Goal: Information Seeking & Learning: Learn about a topic

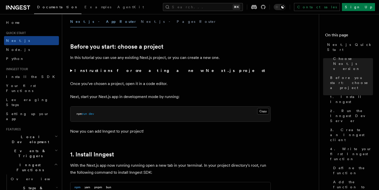
scroll to position [146, 0]
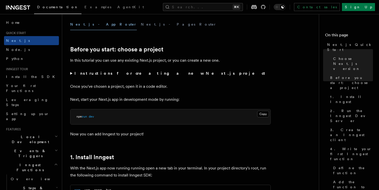
click at [113, 75] on strong "Instructions for creating a new Next.js project" at bounding box center [170, 73] width 193 height 5
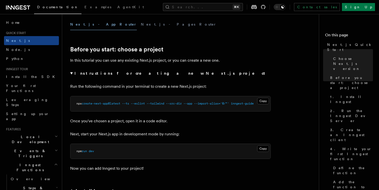
click at [147, 105] on span at bounding box center [146, 104] width 2 height 4
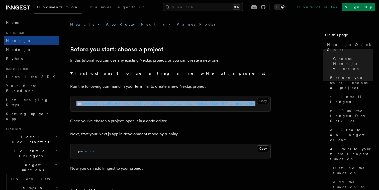
click at [147, 105] on span at bounding box center [146, 104] width 2 height 4
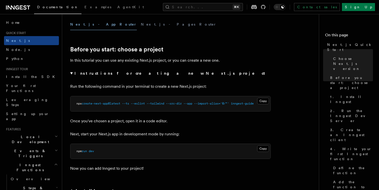
click at [145, 84] on p "Run the following command in your terminal to create a new Next.js project:" at bounding box center [170, 86] width 200 height 7
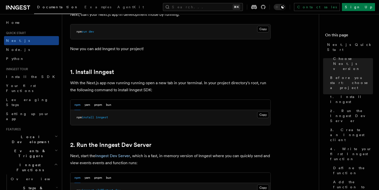
scroll to position [268, 0]
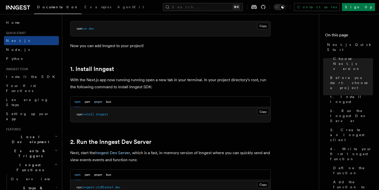
click at [98, 102] on button "pnpm" at bounding box center [98, 102] width 8 height 10
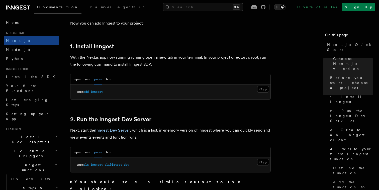
scroll to position [293, 0]
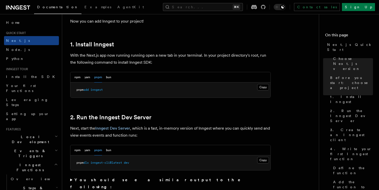
click at [101, 90] on span "inngest" at bounding box center [96, 90] width 12 height 4
copy article "pnpm add inngest"
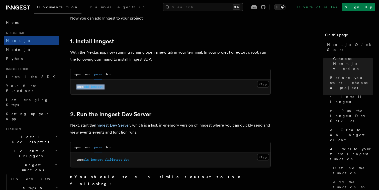
scroll to position [299, 0]
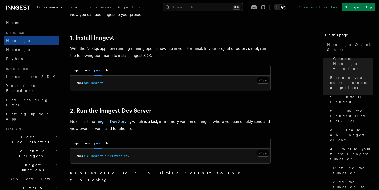
click at [147, 85] on pre "pnpm add inngest" at bounding box center [170, 83] width 200 height 15
click at [147, 83] on pre "pnpm add inngest" at bounding box center [170, 83] width 200 height 15
copy article "pnpm add inngest"
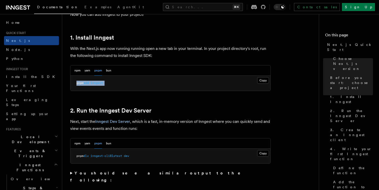
click at [127, 154] on span "dev" at bounding box center [126, 156] width 5 height 4
copy div "pnpm dlx inngest-cli@latest dev"
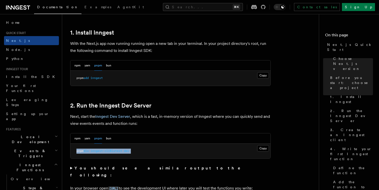
scroll to position [305, 0]
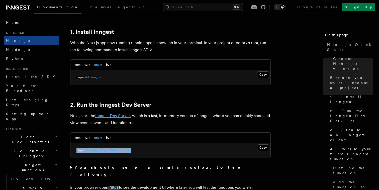
click at [128, 116] on link "Inngest Dev Server" at bounding box center [112, 115] width 35 height 5
click at [221, 121] on p "Next, start the Inngest Dev Server , which is a fast, in-memory version of Inng…" at bounding box center [170, 119] width 200 height 14
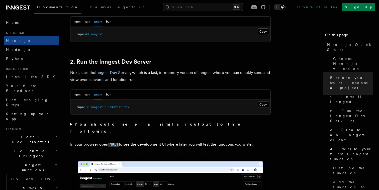
scroll to position [349, 0]
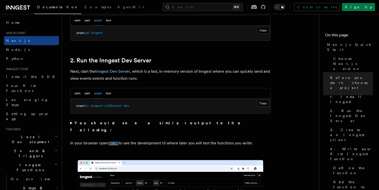
click at [119, 141] on code "http://localhost:8288" at bounding box center [113, 143] width 11 height 4
click at [117, 104] on span "inngest-cli@latest" at bounding box center [106, 106] width 32 height 4
copy div "pnpm dlx inngest-cli@latest dev"
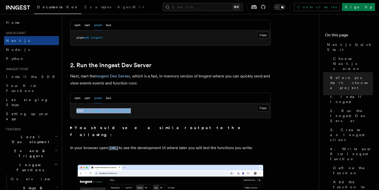
scroll to position [342, 0]
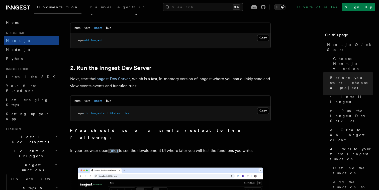
click at [191, 87] on p "Next, start the Inngest Dev Server , which is a fast, in-memory version of Inng…" at bounding box center [170, 82] width 200 height 14
click at [71, 130] on summary "You should see a similar output to the following:" at bounding box center [170, 134] width 200 height 14
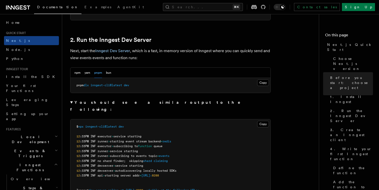
scroll to position [372, 0]
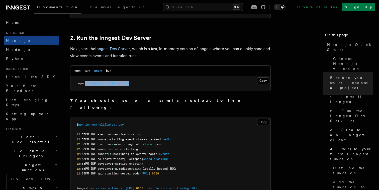
drag, startPoint x: 141, startPoint y: 84, endPoint x: 87, endPoint y: 83, distance: 54.4
click at [87, 83] on pre "pnpm dlx inngest-cli@latest dev" at bounding box center [170, 83] width 200 height 15
click at [115, 104] on details "You should see a similar output to the following: Copy Copied $ npx inngest-cli…" at bounding box center [170, 158] width 200 height 123
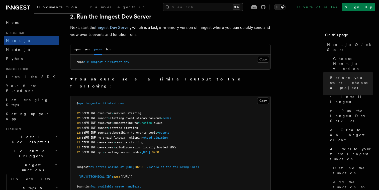
scroll to position [395, 0]
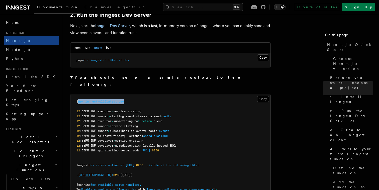
drag, startPoint x: 130, startPoint y: 95, endPoint x: 80, endPoint y: 95, distance: 49.9
click at [80, 95] on pre "$ npx inngest-cli@latest dev 12 :33PM INF executor > service starting 12 :33PM …" at bounding box center [170, 145] width 200 height 103
copy span "npx inngest-cli@latest dev"
click at [75, 48] on button "npm" at bounding box center [77, 48] width 6 height 10
click at [102, 48] on button "pnpm" at bounding box center [98, 48] width 8 height 10
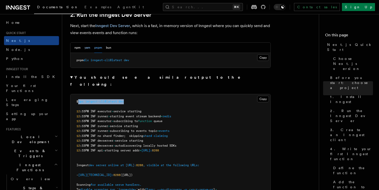
click at [85, 47] on button "yarn" at bounding box center [87, 48] width 6 height 10
click at [103, 47] on div "npm yarn pnpm bun" at bounding box center [92, 48] width 37 height 10
click at [111, 48] on button "bun" at bounding box center [108, 48] width 5 height 10
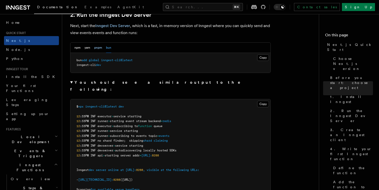
click at [100, 48] on button "pnpm" at bounding box center [98, 48] width 8 height 10
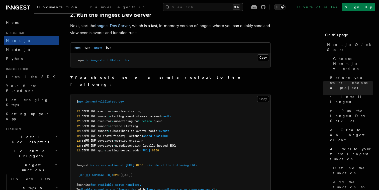
click at [78, 48] on button "npm" at bounding box center [77, 48] width 6 height 10
click at [97, 57] on pre "npx inngest-cli@latest dev" at bounding box center [170, 60] width 200 height 15
copy div "npx inngest-cli@latest dev"
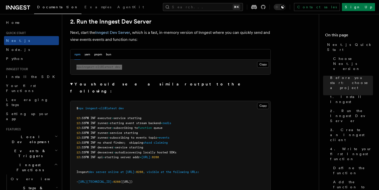
scroll to position [392, 0]
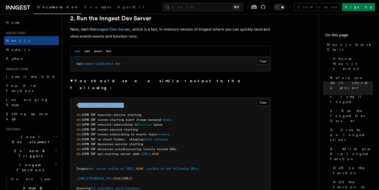
drag, startPoint x: 80, startPoint y: 98, endPoint x: 128, endPoint y: 98, distance: 47.1
click at [127, 98] on pre "$ npx inngest-cli@latest dev 12 :33PM INF executor > service starting 12 :33PM …" at bounding box center [170, 149] width 200 height 103
copy span "npx inngest-cli@latest dev"
click at [176, 68] on pre "npx inngest-cli@latest dev" at bounding box center [170, 63] width 200 height 15
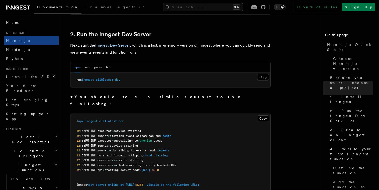
scroll to position [368, 0]
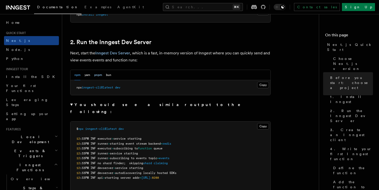
click at [95, 75] on button "pnpm" at bounding box center [98, 75] width 8 height 10
click at [99, 83] on pre "pnpm dlx inngest-cli@latest dev" at bounding box center [170, 87] width 200 height 15
click at [101, 86] on span "inngest-cli@latest" at bounding box center [106, 88] width 32 height 4
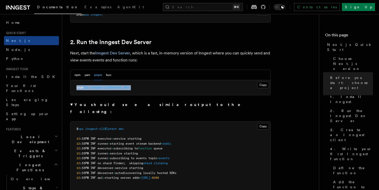
copy div "pnpm dlx inngest-cli@latest dev"
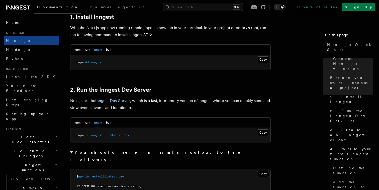
scroll to position [322, 0]
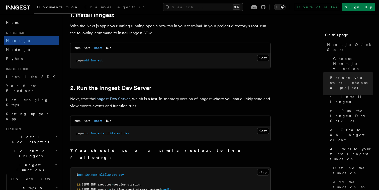
click at [142, 133] on pre "pnpm dlx inngest-cli@latest dev" at bounding box center [170, 133] width 200 height 15
copy div "pnpm dlx inngest-cli@latest dev"
click at [98, 61] on span "inngest" at bounding box center [96, 61] width 12 height 4
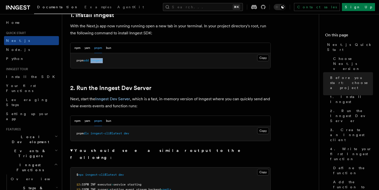
click at [98, 61] on span "inngest" at bounding box center [96, 61] width 12 height 4
copy article "pnpm add inngest"
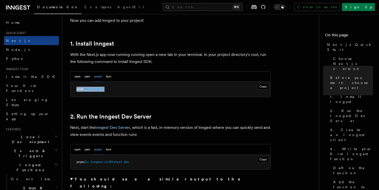
scroll to position [292, 0]
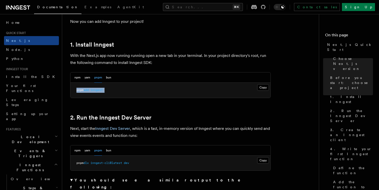
click at [118, 163] on span "inngest-cli@latest" at bounding box center [106, 163] width 32 height 4
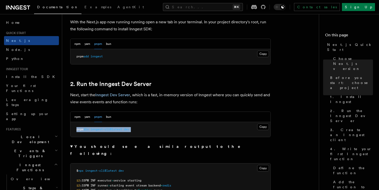
scroll to position [358, 0]
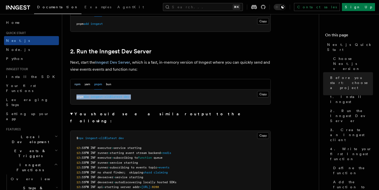
click at [80, 83] on button "npm" at bounding box center [77, 84] width 6 height 10
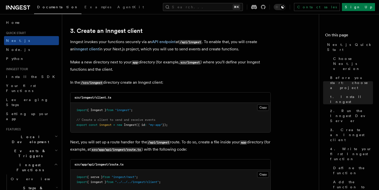
scroll to position [728, 0]
click at [261, 109] on button "Copy Copied" at bounding box center [263, 107] width 12 height 7
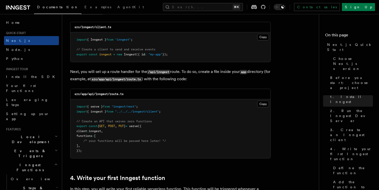
scroll to position [811, 0]
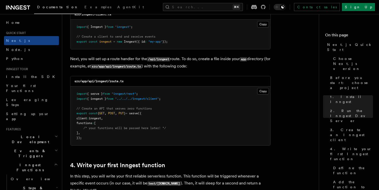
click at [226, 93] on pre "import { serve } from "inngest/next" ; import { inngest } from "../../../innges…" at bounding box center [170, 115] width 200 height 59
click at [263, 92] on button "Copy Copied" at bounding box center [263, 91] width 12 height 7
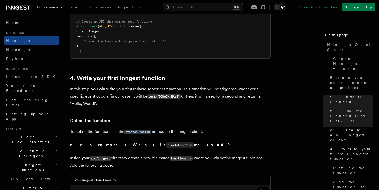
scroll to position [900, 0]
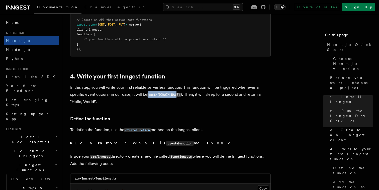
drag, startPoint x: 148, startPoint y: 96, endPoint x: 177, endPoint y: 96, distance: 29.1
click at [177, 96] on code "test/[DOMAIN_NAME]" at bounding box center [163, 95] width 33 height 4
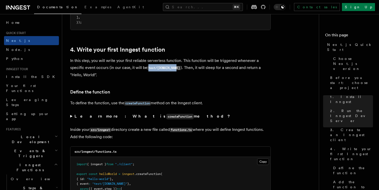
scroll to position [928, 0]
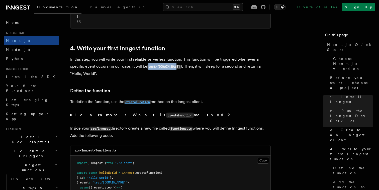
click at [142, 102] on code "createFunction" at bounding box center [137, 102] width 26 height 4
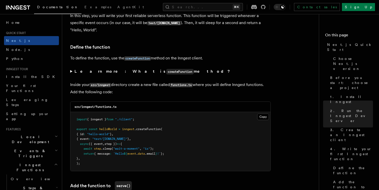
scroll to position [830, 0]
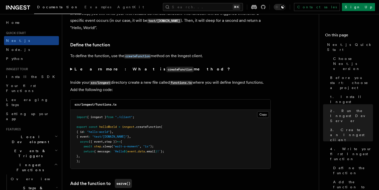
click at [70, 69] on summary "Learn more: What is createFunction method?" at bounding box center [170, 69] width 200 height 7
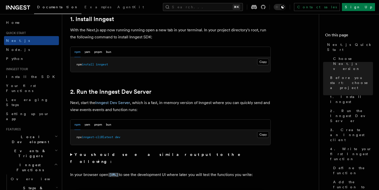
scroll to position [285, 0]
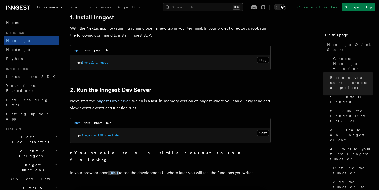
click at [23, 6] on icon at bounding box center [18, 8] width 24 height 6
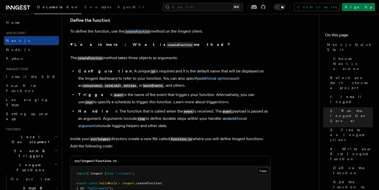
scroll to position [860, 0]
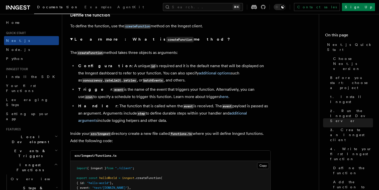
click at [21, 5] on icon at bounding box center [18, 8] width 24 height 6
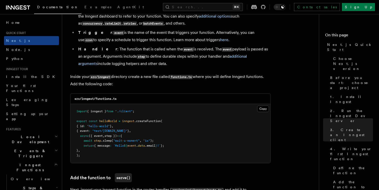
scroll to position [917, 0]
click at [267, 111] on button "Copy Copied" at bounding box center [263, 109] width 12 height 7
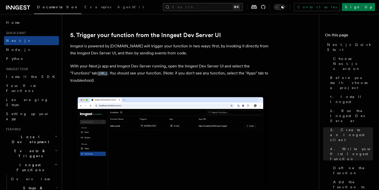
scroll to position [1234, 0]
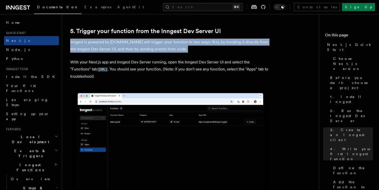
drag, startPoint x: 70, startPoint y: 45, endPoint x: 198, endPoint y: 48, distance: 128.6
click at [198, 48] on p "Inngest is powered by [DOMAIN_NAME] will trigger your function in two ways: fir…" at bounding box center [170, 46] width 200 height 14
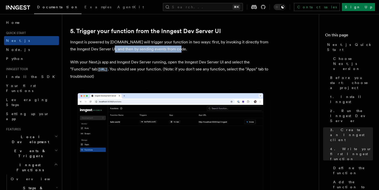
drag, startPoint x: 184, startPoint y: 52, endPoint x: 111, endPoint y: 51, distance: 72.4
click at [111, 51] on p "Inngest is powered by [DOMAIN_NAME] will trigger your function in two ways: fir…" at bounding box center [170, 46] width 200 height 14
click at [245, 49] on p "Inngest is powered by [DOMAIN_NAME] will trigger your function in two ways: fir…" at bounding box center [170, 46] width 200 height 14
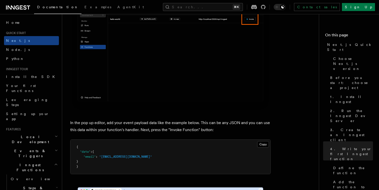
scroll to position [1492, 0]
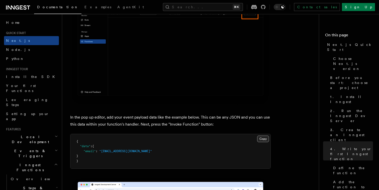
click at [263, 142] on button "Copy Copied" at bounding box center [263, 139] width 12 height 7
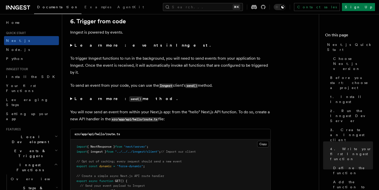
scroll to position [2622, 0]
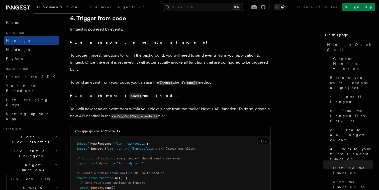
click at [71, 45] on summary "Learn more: events in Inngest." at bounding box center [170, 42] width 200 height 7
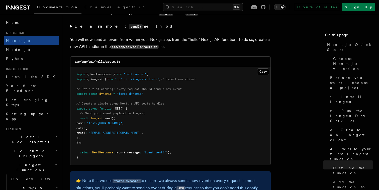
scroll to position [2743, 0]
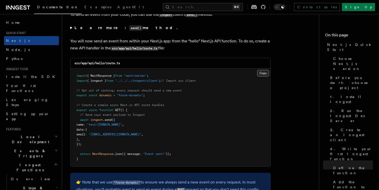
click at [261, 76] on button "Copy Copied" at bounding box center [263, 73] width 12 height 7
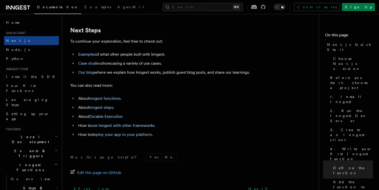
scroll to position [3266, 0]
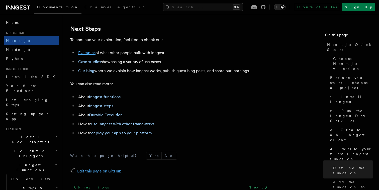
click at [89, 55] on link "Examples" at bounding box center [86, 52] width 17 height 5
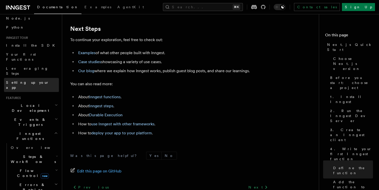
scroll to position [32, 0]
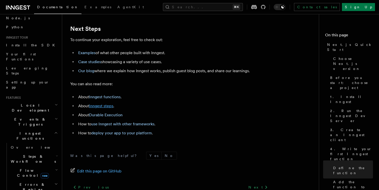
click at [100, 108] on link "Inngest steps" at bounding box center [101, 105] width 24 height 5
click at [107, 108] on link "Inngest steps" at bounding box center [101, 105] width 24 height 5
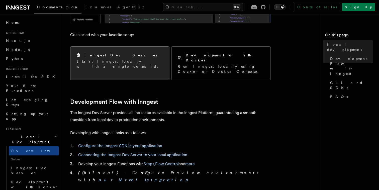
scroll to position [185, 0]
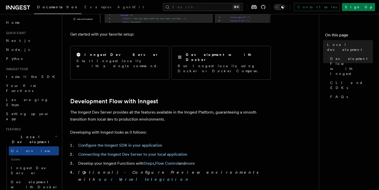
click at [174, 109] on p "The Inngest Dev Server provides all the features available in the Inngest Platf…" at bounding box center [170, 116] width 200 height 14
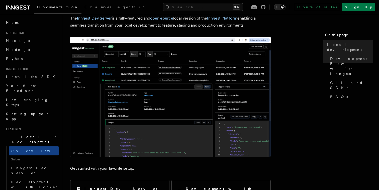
scroll to position [46, 0]
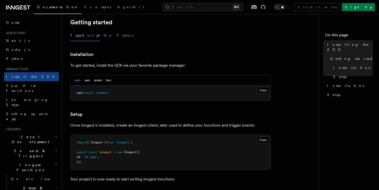
scroll to position [105, 0]
click at [98, 80] on button "pnpm" at bounding box center [98, 80] width 8 height 10
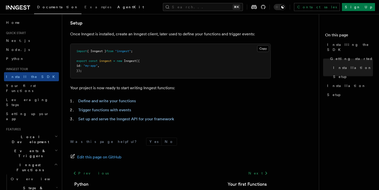
scroll to position [196, 0]
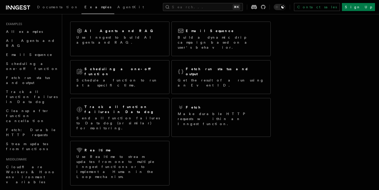
scroll to position [42, 0]
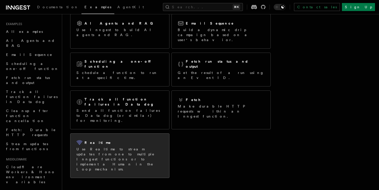
click at [158, 147] on p "Use Realtime to stream updates from one to multiple Inngest functions or to imp…" at bounding box center [119, 159] width 87 height 25
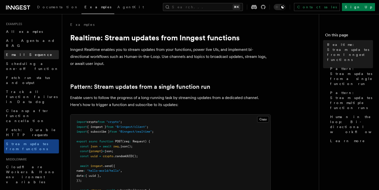
click at [30, 53] on span "Email Sequence" at bounding box center [29, 55] width 46 height 4
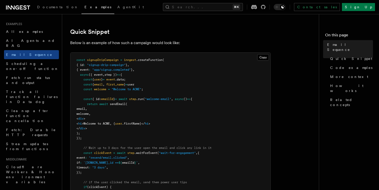
scroll to position [121, 0]
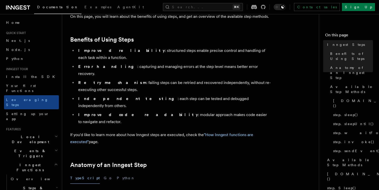
scroll to position [76, 0]
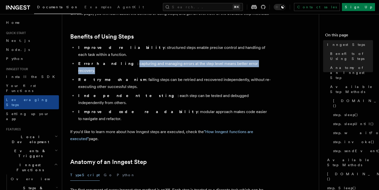
drag, startPoint x: 243, startPoint y: 58, endPoint x: 106, endPoint y: 59, distance: 137.0
click at [106, 60] on li "Error handling : capturing and managing errors at the step level means better e…" at bounding box center [174, 67] width 194 height 14
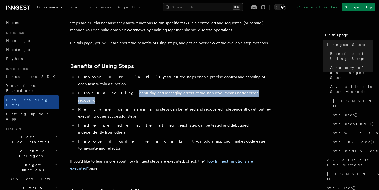
scroll to position [47, 0]
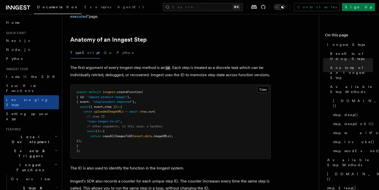
scroll to position [198, 0]
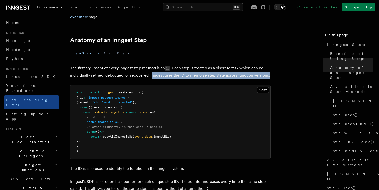
drag, startPoint x: 150, startPoint y: 48, endPoint x: 272, endPoint y: 44, distance: 122.1
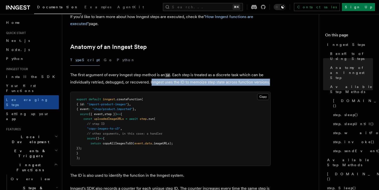
scroll to position [189, 0]
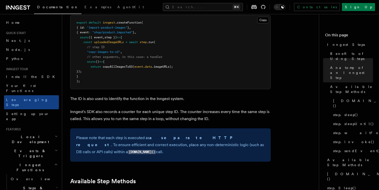
scroll to position [272, 0]
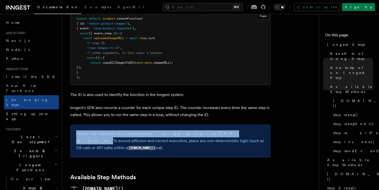
drag, startPoint x: 197, startPoint y: 105, endPoint x: 74, endPoint y: 106, distance: 123.0
click at [74, 124] on div "Please note that each step is executed as a separate HTTP request . To ensure e…" at bounding box center [170, 140] width 200 height 33
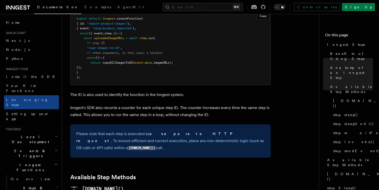
click at [105, 130] on p "Please note that each step is executed as a separate HTTP request . To ensure e…" at bounding box center [170, 140] width 188 height 21
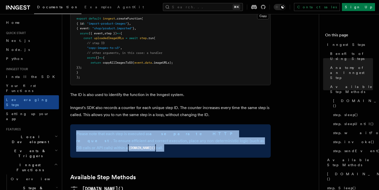
click at [105, 130] on p "Please note that each step is executed as a separate HTTP request . To ensure e…" at bounding box center [170, 140] width 188 height 21
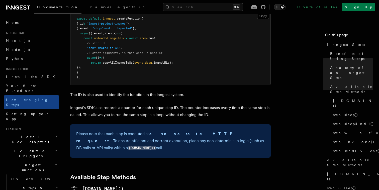
click at [145, 124] on div "Please note that each step is executed as a separate HTTP request . To ensure e…" at bounding box center [170, 140] width 200 height 33
click at [160, 130] on p "Please note that each step is executed as a separate HTTP request . To ensure e…" at bounding box center [170, 140] width 188 height 21
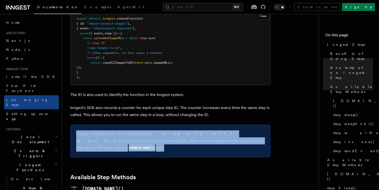
click at [160, 130] on p "Please note that each step is executed as a separate HTTP request . To ensure e…" at bounding box center [170, 140] width 188 height 21
copy article "Please note that each step is executed as a separate HTTP request . To ensure e…"
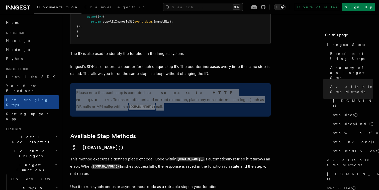
scroll to position [306, 0]
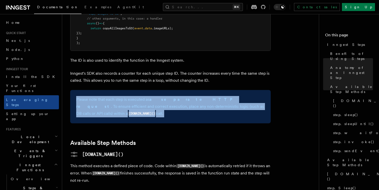
click at [151, 96] on p "Please note that each step is executed as a separate HTTP request . To ensure e…" at bounding box center [170, 106] width 188 height 21
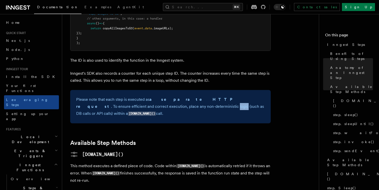
click at [151, 96] on p "Please note that each step is executed as a separate HTTP request . To ensure e…" at bounding box center [170, 106] width 188 height 21
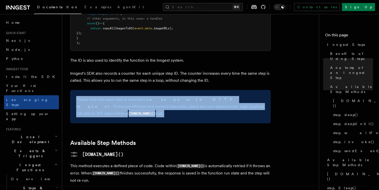
click at [151, 96] on p "Please note that each step is executed as a separate HTTP request . To ensure e…" at bounding box center [170, 106] width 188 height 21
copy article "Please note that each step is executed as a separate HTTP request . To ensure e…"
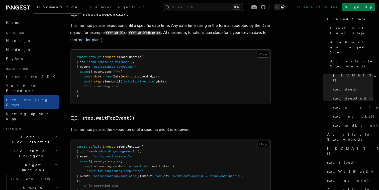
scroll to position [25, 0]
click at [348, 144] on link "step.Run()" at bounding box center [349, 151] width 48 height 14
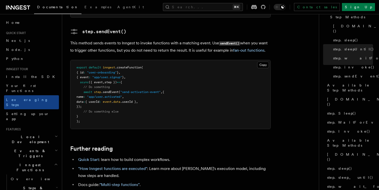
scroll to position [1133, 0]
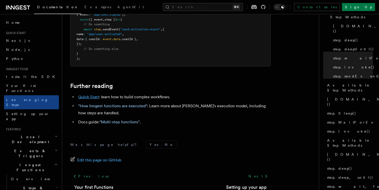
click at [88, 94] on link "Quick Start" at bounding box center [88, 96] width 21 height 5
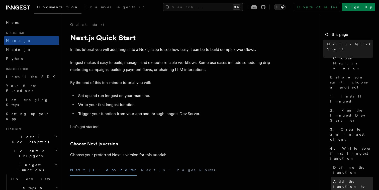
click at [345, 179] on span "Add the function to serve()" at bounding box center [353, 186] width 40 height 15
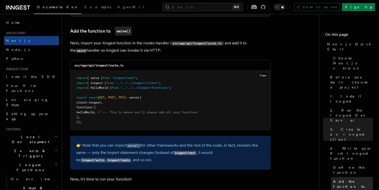
scroll to position [986, 0]
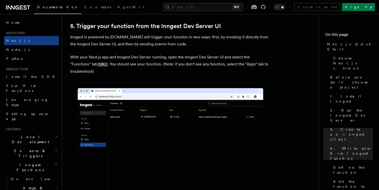
scroll to position [1159, 0]
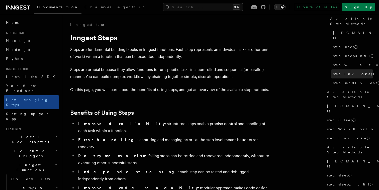
scroll to position [75, 0]
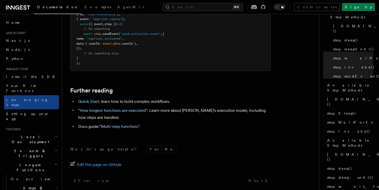
scroll to position [1133, 0]
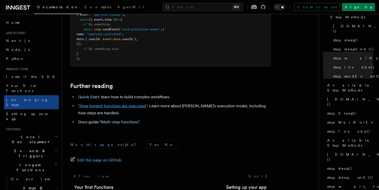
click at [98, 103] on link ""How Inngest functions are executed"" at bounding box center [112, 105] width 69 height 5
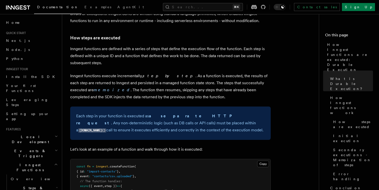
scroll to position [359, 0]
click at [94, 87] on em "memoized" at bounding box center [112, 89] width 37 height 5
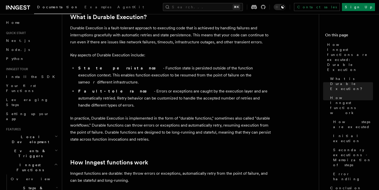
scroll to position [0, 0]
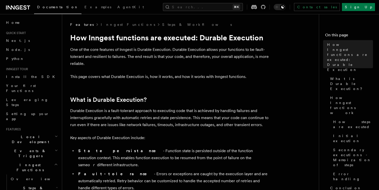
scroll to position [1133, 0]
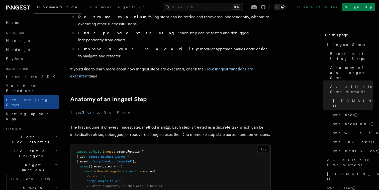
scroll to position [0, 0]
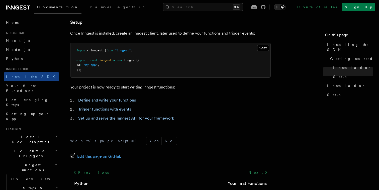
click at [128, 123] on article "Inngest tour Installing the SDK The Inngest SDK allows you to write reliable, d…" at bounding box center [192, 23] width 244 height 395
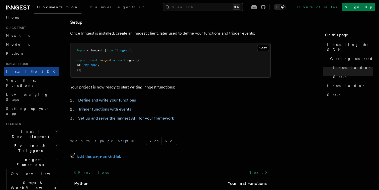
click at [56, 157] on icon "button" at bounding box center [56, 159] width 4 height 4
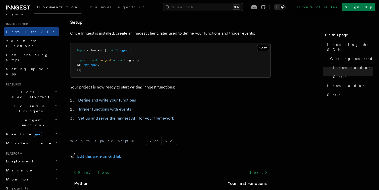
scroll to position [6, 0]
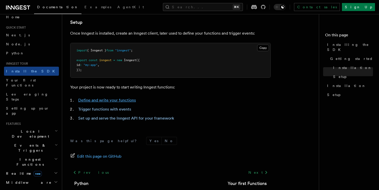
click at [121, 100] on link "Define and write your functions" at bounding box center [107, 100] width 58 height 5
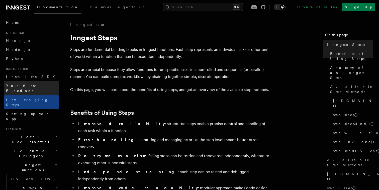
click at [30, 82] on link "Your first Functions" at bounding box center [31, 88] width 55 height 14
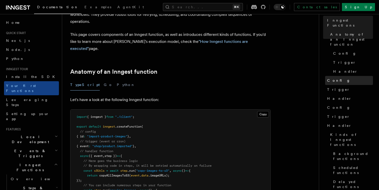
scroll to position [39, 0]
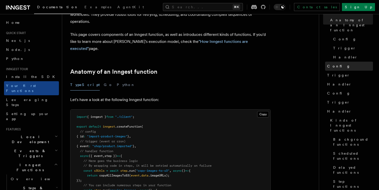
click at [342, 107] on link "Handler" at bounding box center [349, 111] width 48 height 9
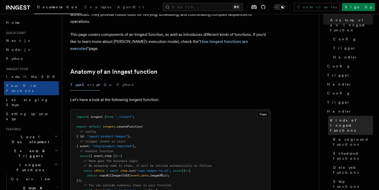
click at [344, 118] on span "Kinds of Inngest functions" at bounding box center [351, 125] width 43 height 15
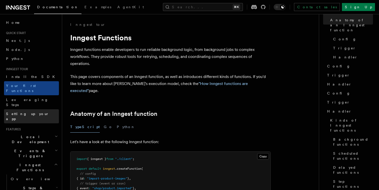
click at [40, 109] on link "Setting up your app" at bounding box center [31, 116] width 55 height 14
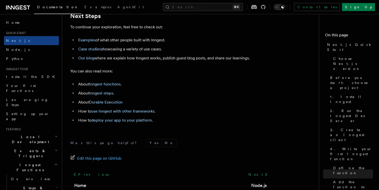
scroll to position [3142, 0]
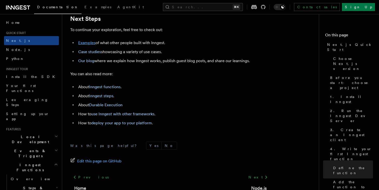
click at [90, 45] on link "Examples" at bounding box center [86, 42] width 17 height 5
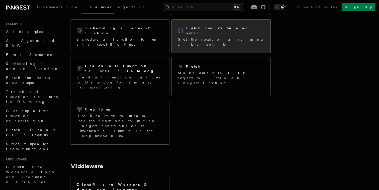
scroll to position [76, 0]
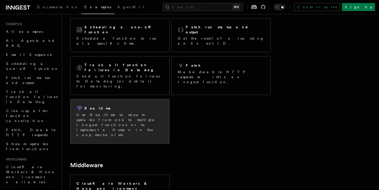
click at [164, 99] on div "Realtime Use Realtime to stream updates from one to multiple Inngest functions …" at bounding box center [119, 121] width 99 height 44
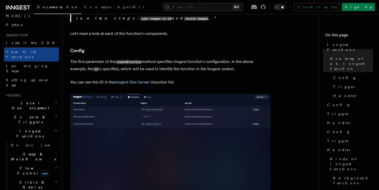
scroll to position [35, 0]
click at [218, 8] on button "Search... ⌘K" at bounding box center [203, 7] width 80 height 8
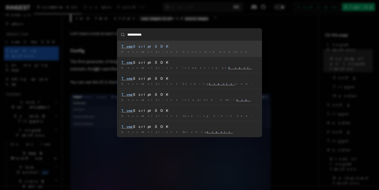
click at [166, 37] on input "**********" at bounding box center [189, 35] width 144 height 12
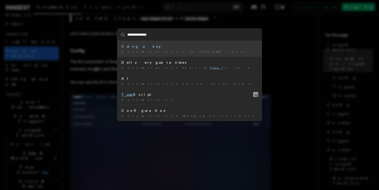
type input "**********"
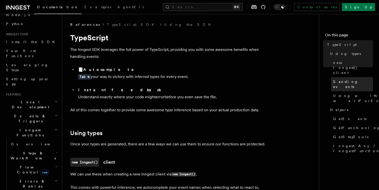
click at [341, 77] on link "Sending events" at bounding box center [352, 84] width 42 height 14
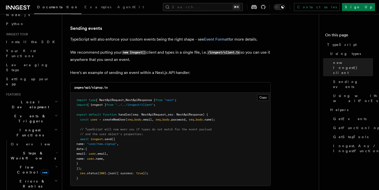
scroll to position [364, 0]
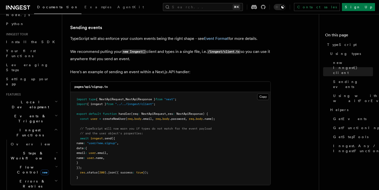
click at [153, 115] on span "NextApiRequest" at bounding box center [153, 114] width 25 height 4
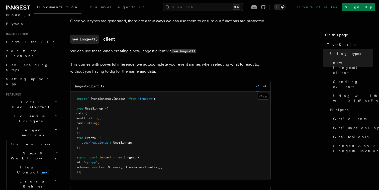
scroll to position [0, 0]
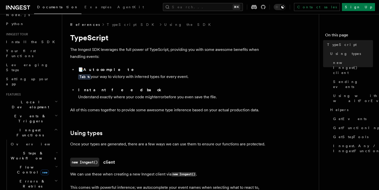
click at [173, 77] on li "📑 Autocomplete Tab ↹ your way to victory with inferred types for every event." at bounding box center [174, 75] width 194 height 18
click at [81, 78] on kbd "Tab ↹" at bounding box center [84, 76] width 13 height 5
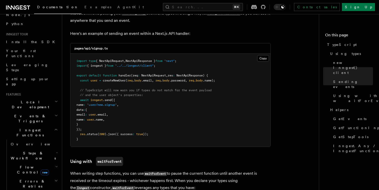
scroll to position [528, 0]
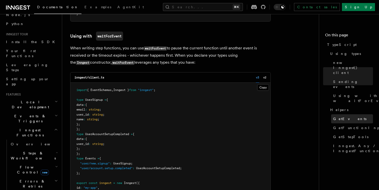
click at [344, 116] on span "GetEvents" at bounding box center [349, 118] width 33 height 5
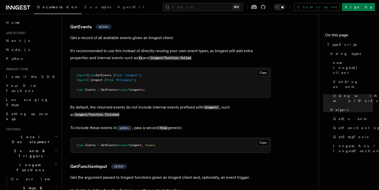
scroll to position [929, 0]
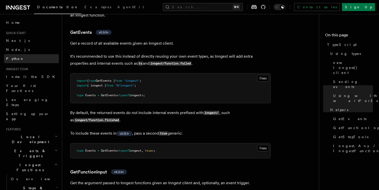
click at [24, 54] on link "Python" at bounding box center [31, 58] width 55 height 9
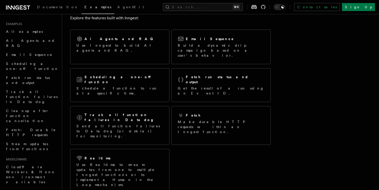
scroll to position [25, 0]
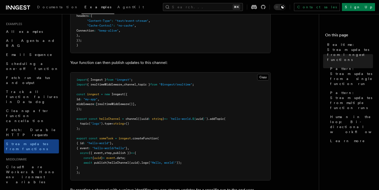
scroll to position [204, 0]
click at [112, 118] on span "helloChannel" at bounding box center [109, 119] width 21 height 4
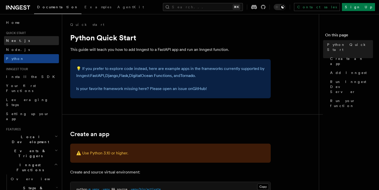
click at [24, 44] on link "Next.js" at bounding box center [31, 40] width 55 height 9
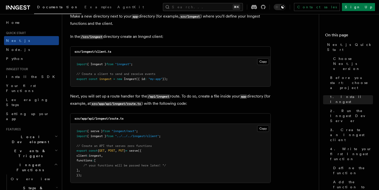
scroll to position [639, 0]
